Goal: Complete application form

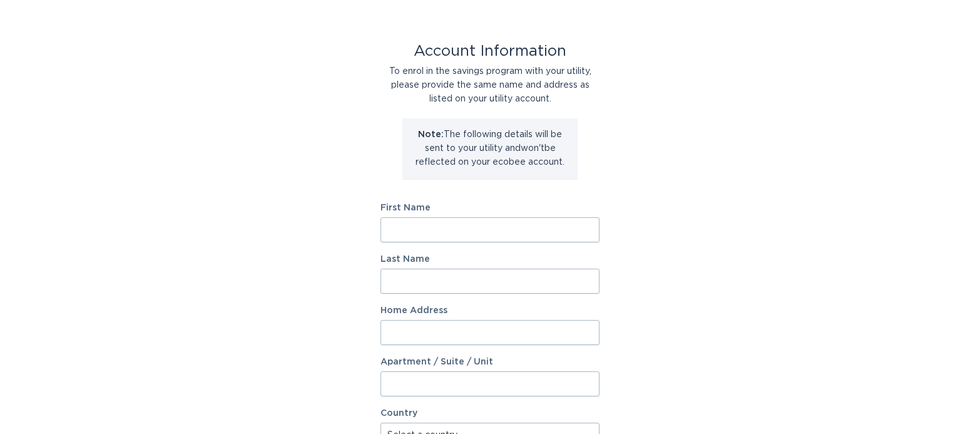
scroll to position [63, 0]
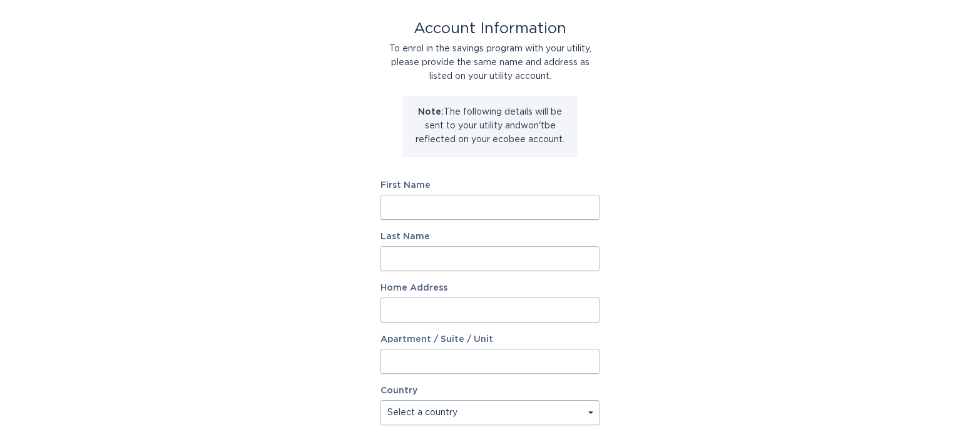
click at [475, 202] on input "First Name" at bounding box center [490, 207] width 219 height 25
type input "Margaret"
type input "Pace"
type input "6539 Robindale DR"
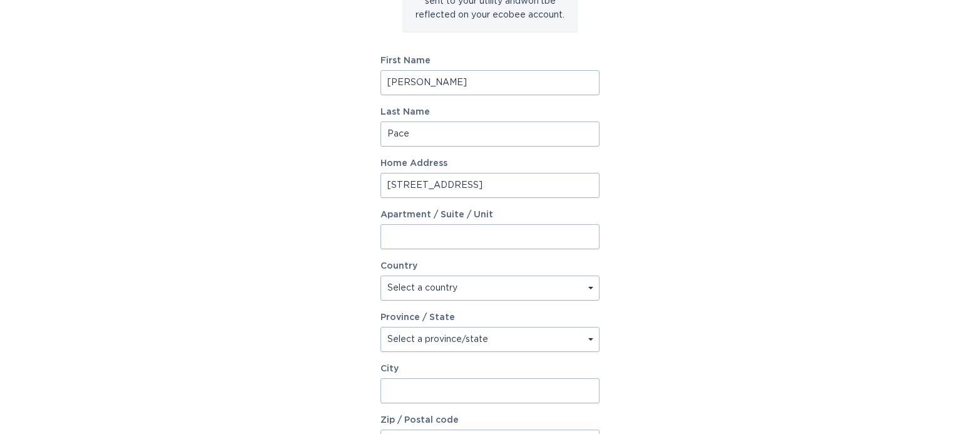
scroll to position [188, 0]
select select "US"
click at [518, 337] on select "Select a province/state Alabama Alaska American Samoa Arizona Arkansas Californ…" at bounding box center [490, 338] width 219 height 25
select select "MI"
click at [381, 326] on select "Select a province/state Alabama Alaska American Samoa Arizona Arkansas Californ…" at bounding box center [490, 338] width 219 height 25
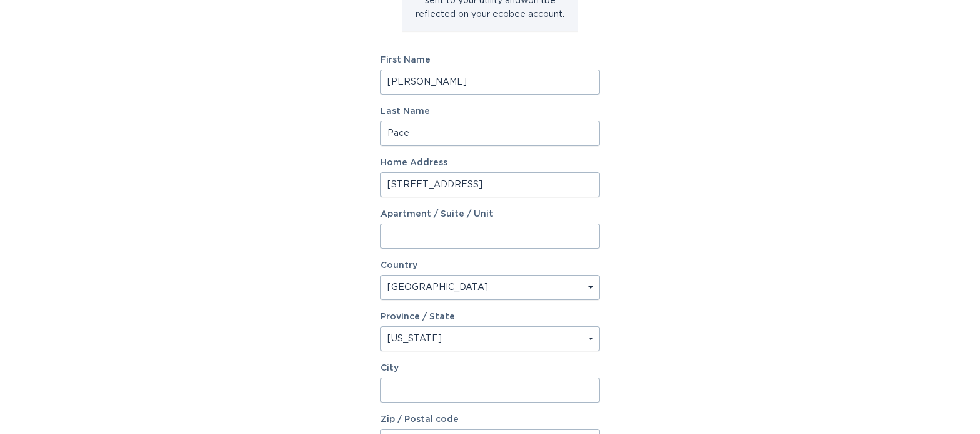
click at [421, 399] on input "City" at bounding box center [490, 390] width 219 height 25
type input "4"
type input "ypsilanti"
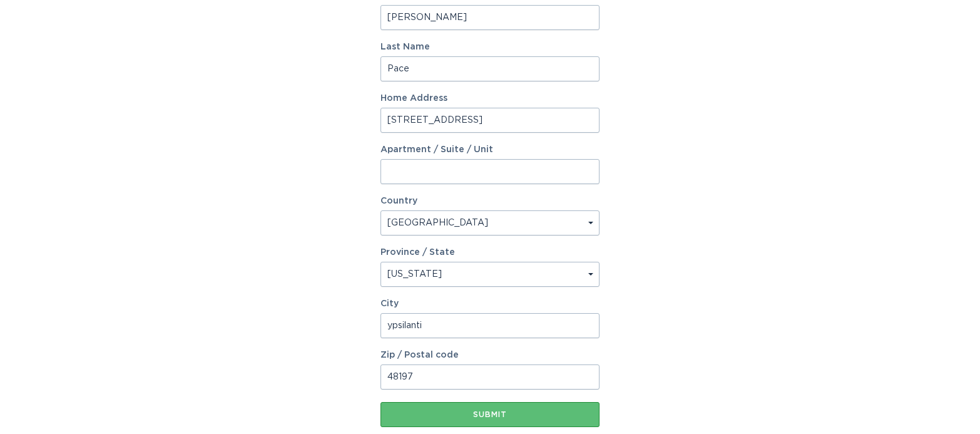
scroll to position [328, 0]
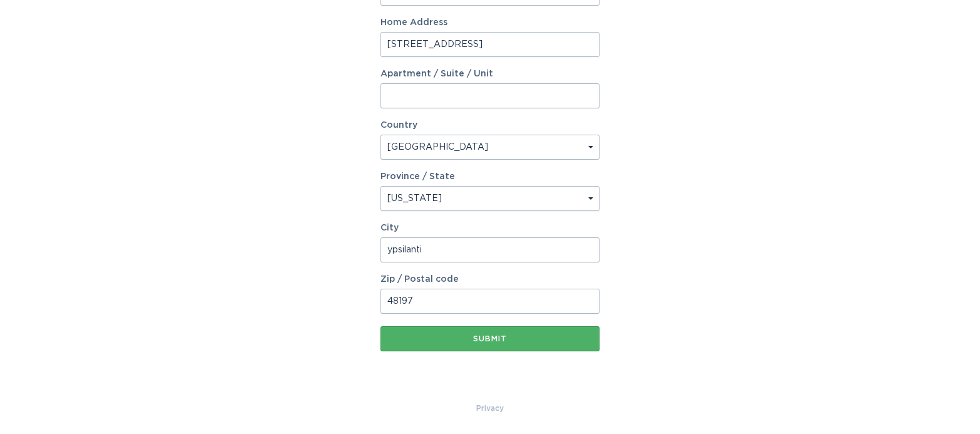
type input "48197"
click at [521, 332] on button "Submit" at bounding box center [490, 338] width 219 height 25
